Goal: Task Accomplishment & Management: Manage account settings

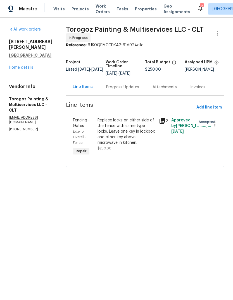
click at [135, 90] on div "Progress Updates" at bounding box center [122, 87] width 33 height 6
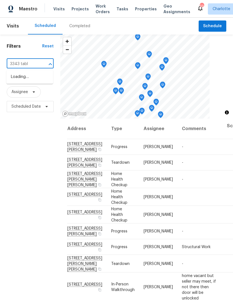
type input "3343 table"
click at [22, 79] on li "[STREET_ADDRESS]" at bounding box center [29, 76] width 47 height 9
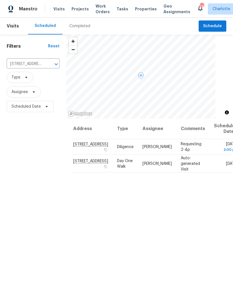
click at [0, 0] on icon at bounding box center [0, 0] width 0 height 0
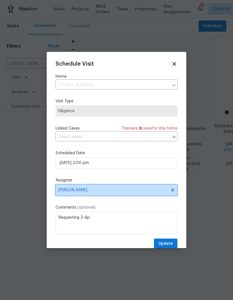
click at [147, 191] on span "[PERSON_NAME]" at bounding box center [113, 190] width 110 height 4
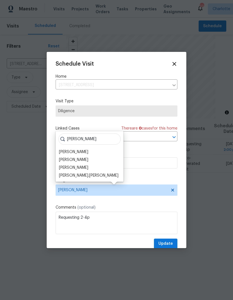
type input "[PERSON_NAME]"
click at [67, 160] on div "[PERSON_NAME]" at bounding box center [73, 160] width 29 height 6
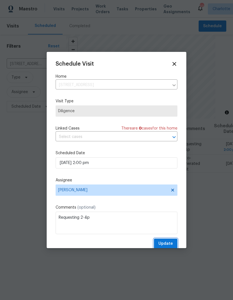
click at [170, 244] on span "Update" at bounding box center [166, 243] width 15 height 7
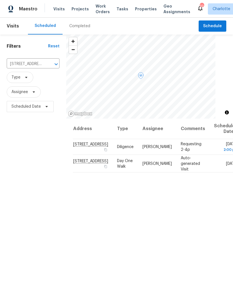
click at [0, 0] on icon at bounding box center [0, 0] width 0 height 0
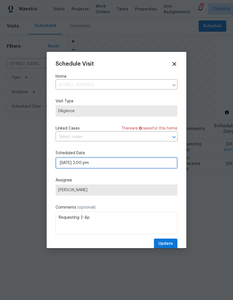
click at [117, 163] on input "[DATE] 2:00 pm" at bounding box center [117, 162] width 122 height 11
select select "pm"
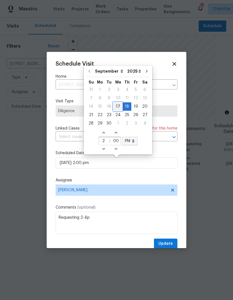
click at [118, 106] on div "17" at bounding box center [118, 106] width 9 height 8
type input "[DATE] 2:00 pm"
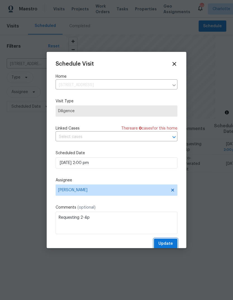
click at [171, 246] on span "Update" at bounding box center [166, 243] width 15 height 7
